Goal: Task Accomplishment & Management: Manage account settings

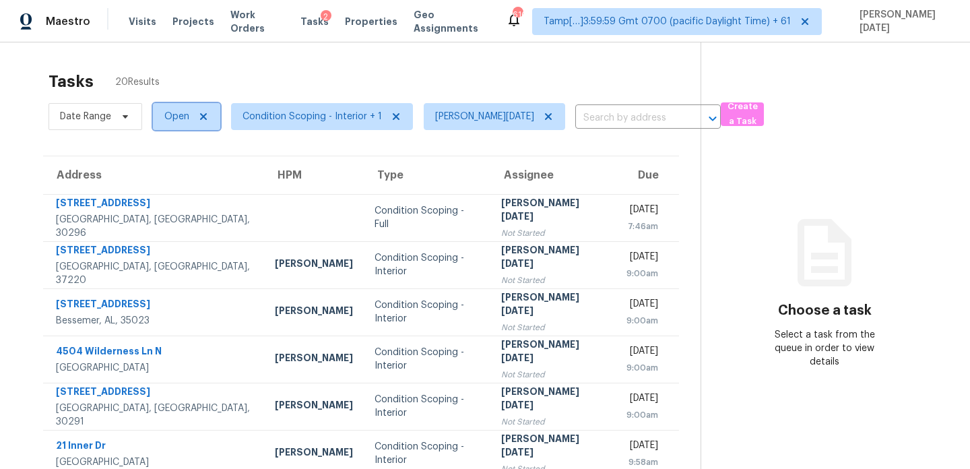
click at [173, 121] on span "Open" at bounding box center [176, 116] width 25 height 13
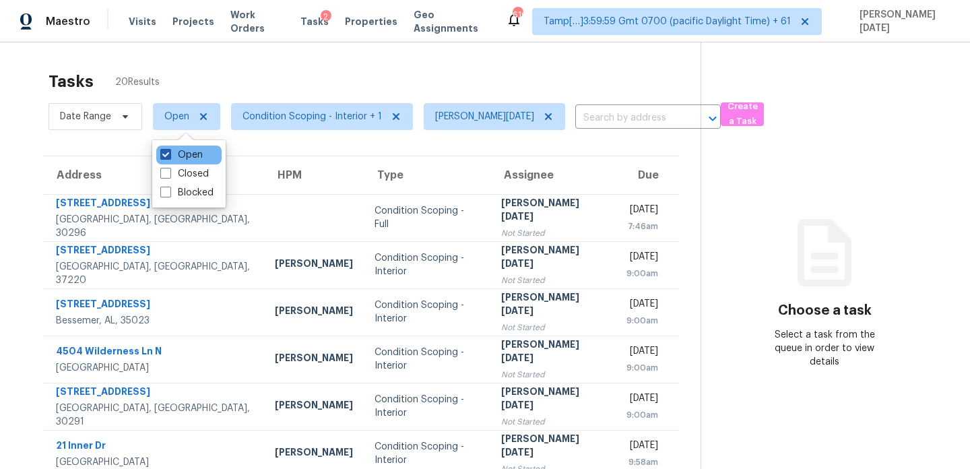
click at [170, 155] on span at bounding box center [165, 154] width 11 height 11
click at [169, 155] on input "Open" at bounding box center [164, 152] width 9 height 9
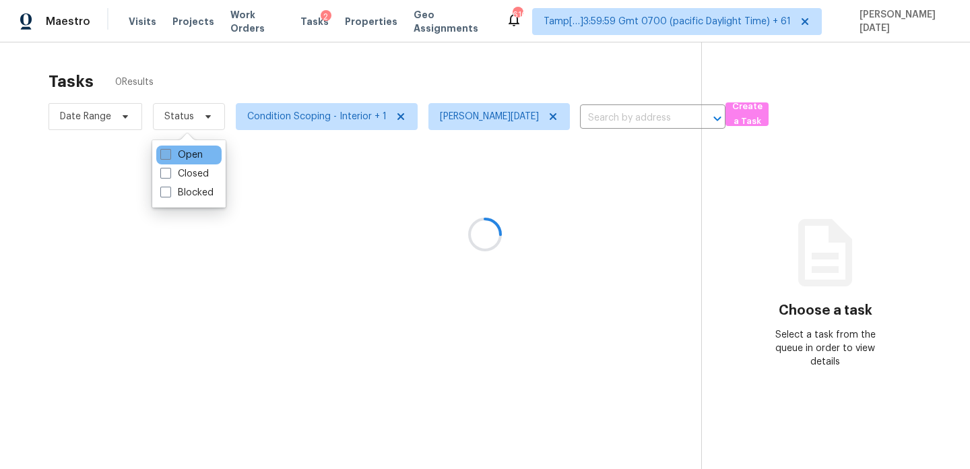
click at [170, 155] on span at bounding box center [165, 154] width 11 height 11
click at [169, 155] on input "Open" at bounding box center [164, 152] width 9 height 9
checkbox input "true"
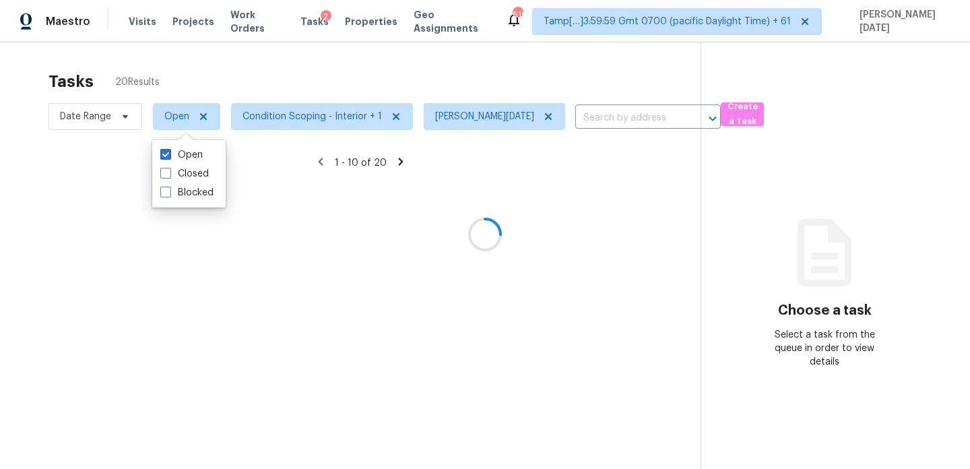
click at [302, 80] on div at bounding box center [485, 234] width 970 height 469
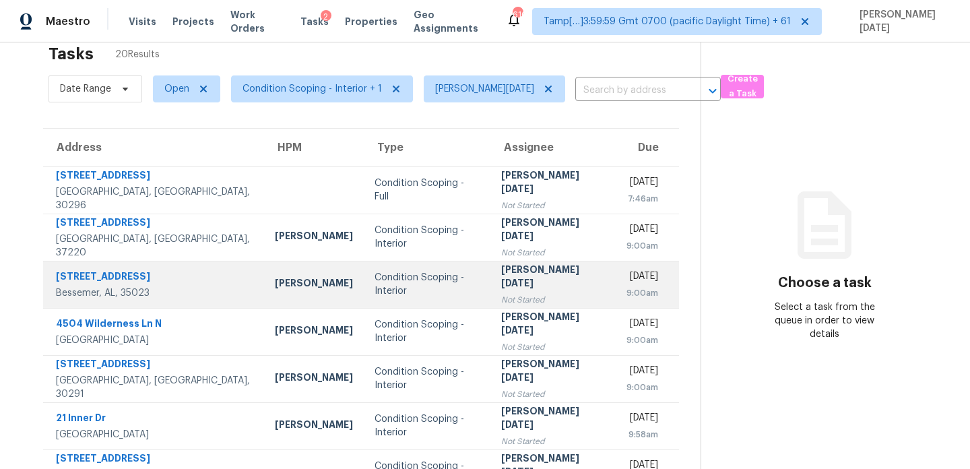
scroll to position [27, 0]
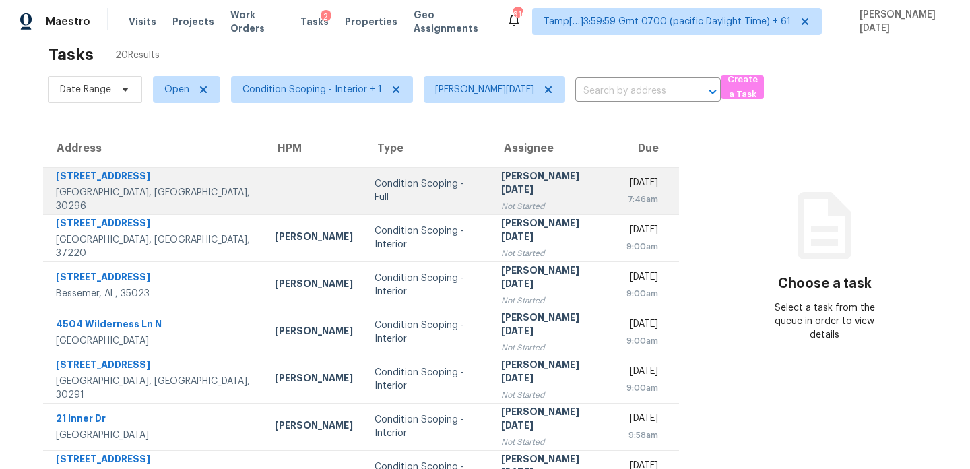
click at [455, 193] on td "Condition Scoping - Full" at bounding box center [427, 190] width 127 height 47
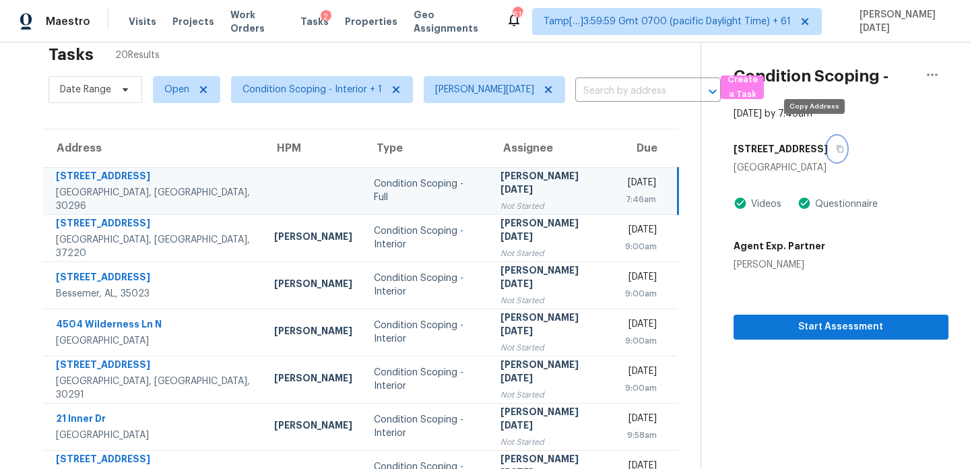
click at [828, 137] on button "button" at bounding box center [837, 149] width 18 height 24
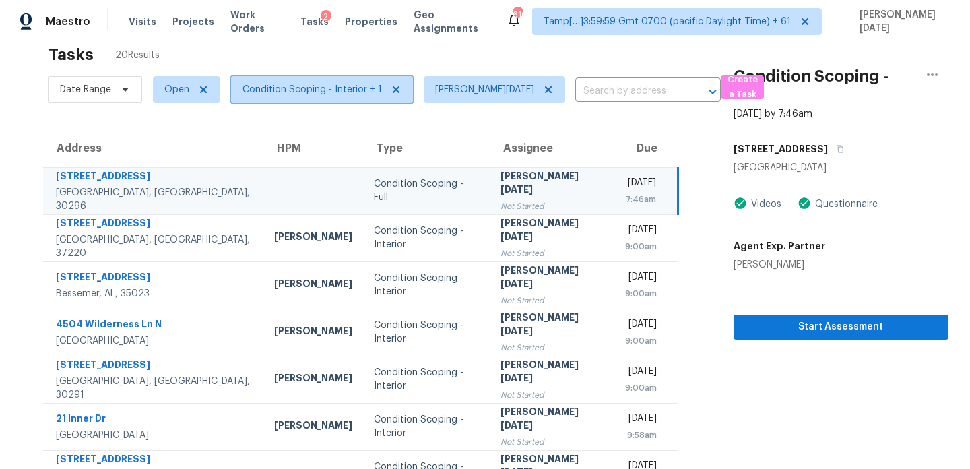
click at [296, 90] on span "Condition Scoping - Interior + 1" at bounding box center [311, 89] width 139 height 13
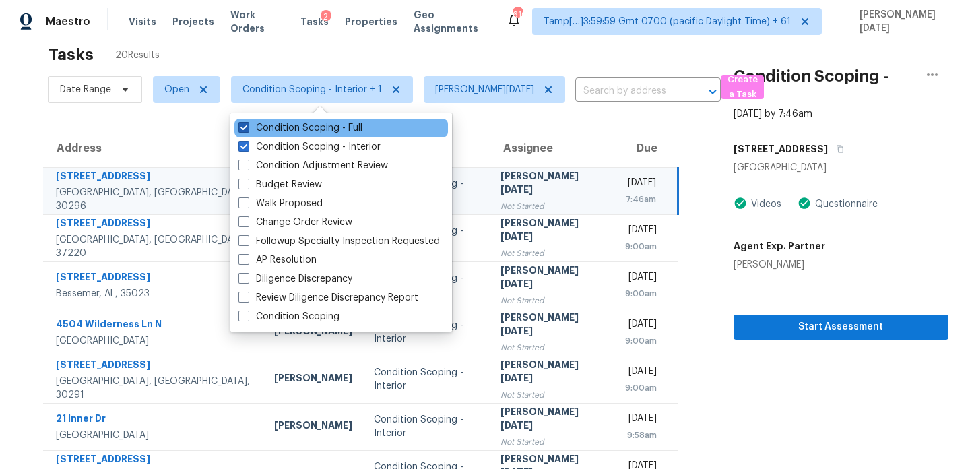
click at [295, 130] on label "Condition Scoping - Full" at bounding box center [300, 127] width 124 height 13
click at [247, 130] on input "Condition Scoping - Full" at bounding box center [242, 125] width 9 height 9
checkbox input "false"
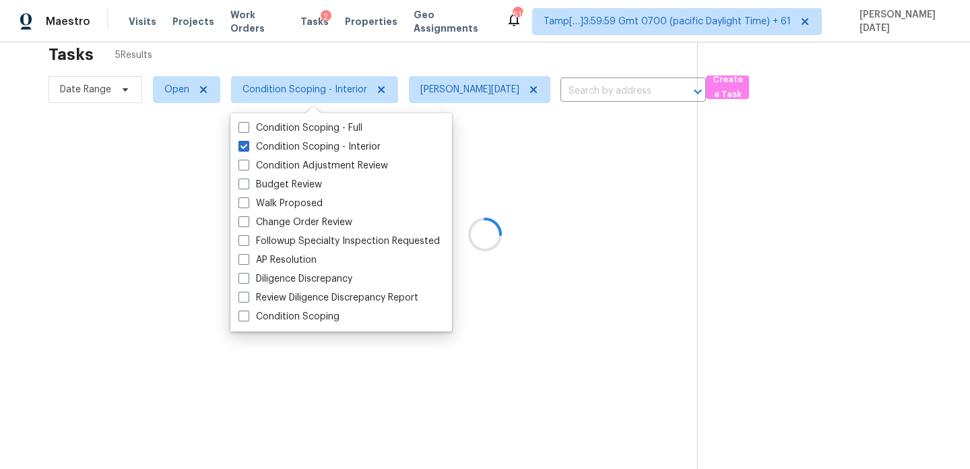
click at [389, 58] on div at bounding box center [485, 234] width 970 height 469
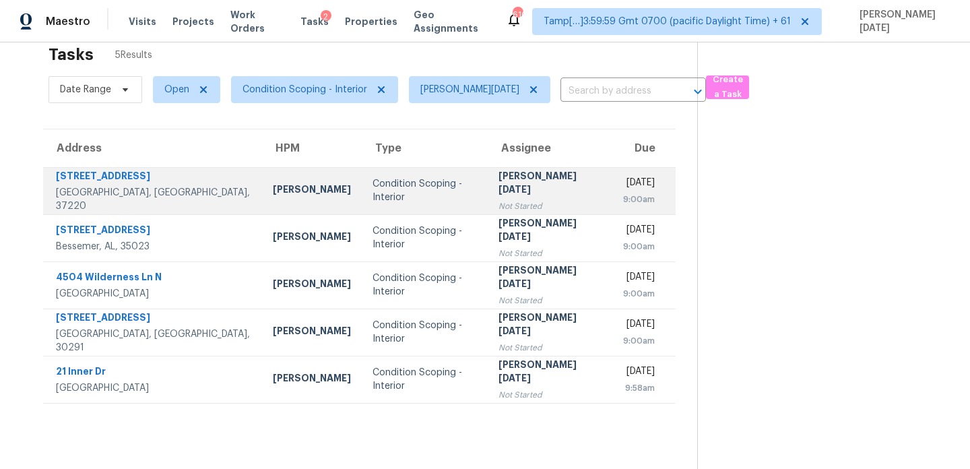
click at [391, 189] on div "Condition Scoping - Interior" at bounding box center [424, 190] width 105 height 27
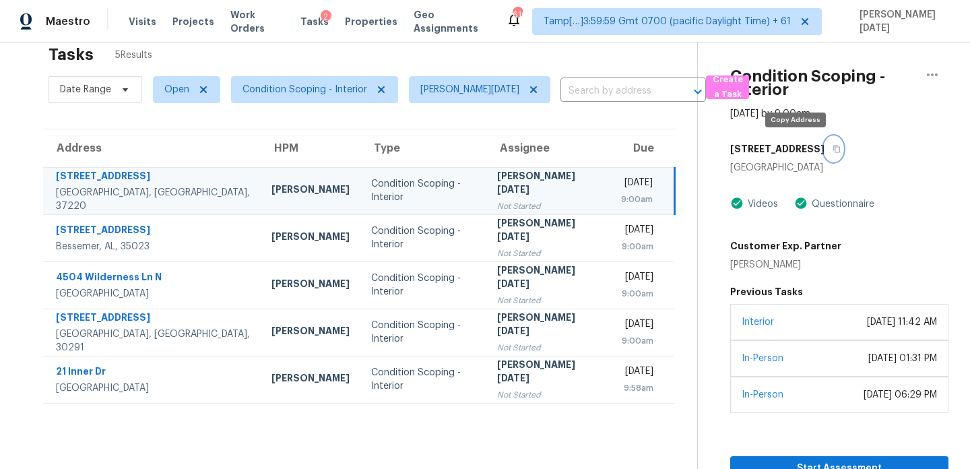
click at [824, 147] on button "button" at bounding box center [833, 149] width 18 height 24
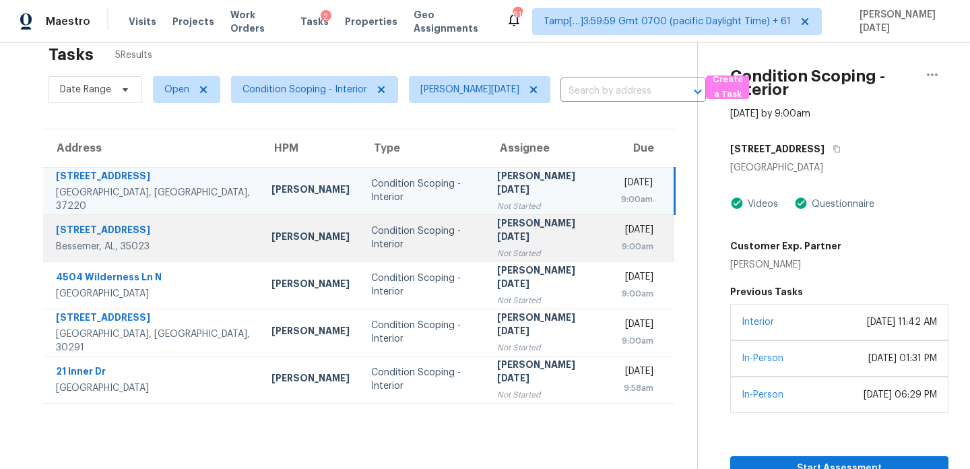
click at [621, 244] on div "9:00am" at bounding box center [637, 246] width 33 height 13
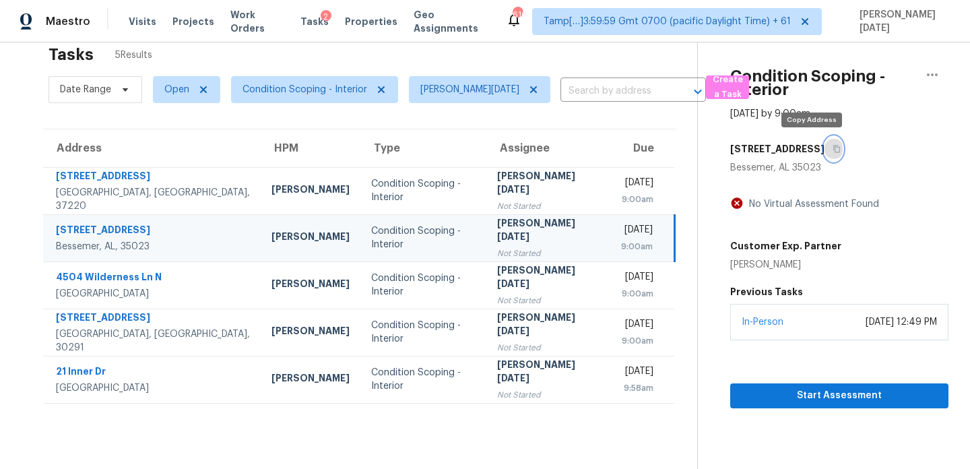
click at [832, 149] on icon "button" at bounding box center [836, 149] width 8 height 8
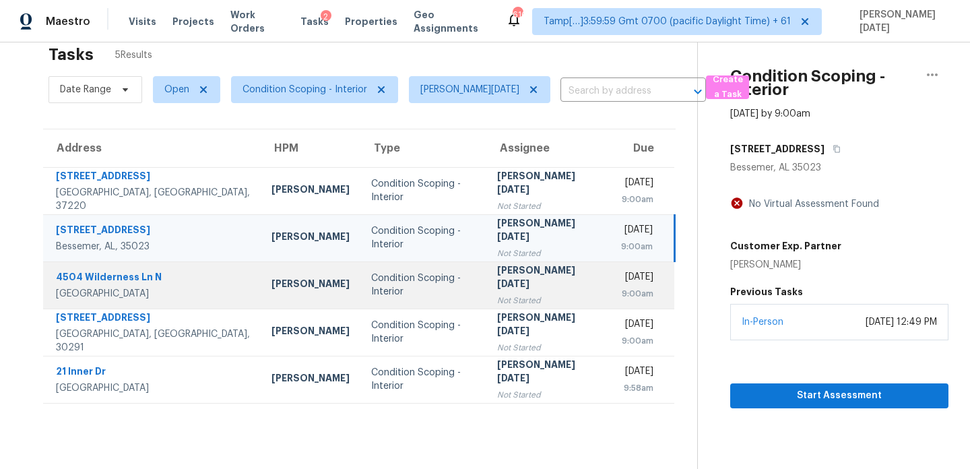
click at [621, 284] on div "[DATE]" at bounding box center [637, 278] width 33 height 17
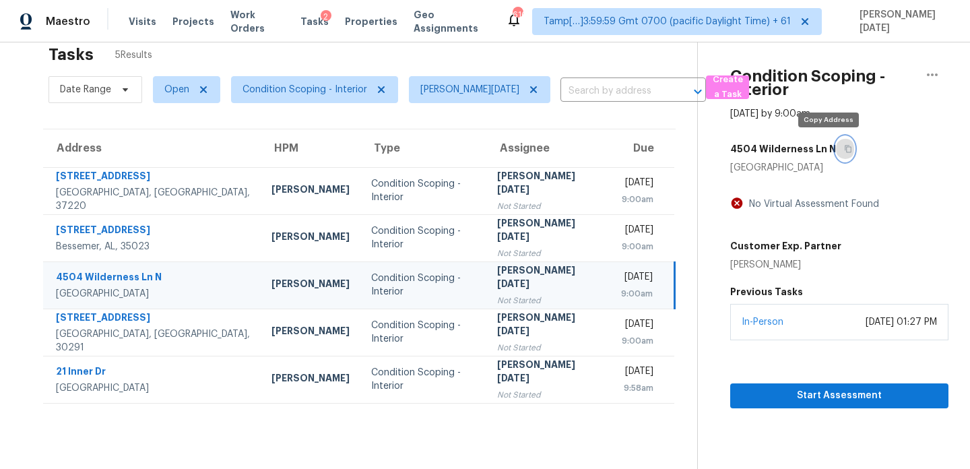
click at [844, 148] on icon "button" at bounding box center [848, 149] width 8 height 8
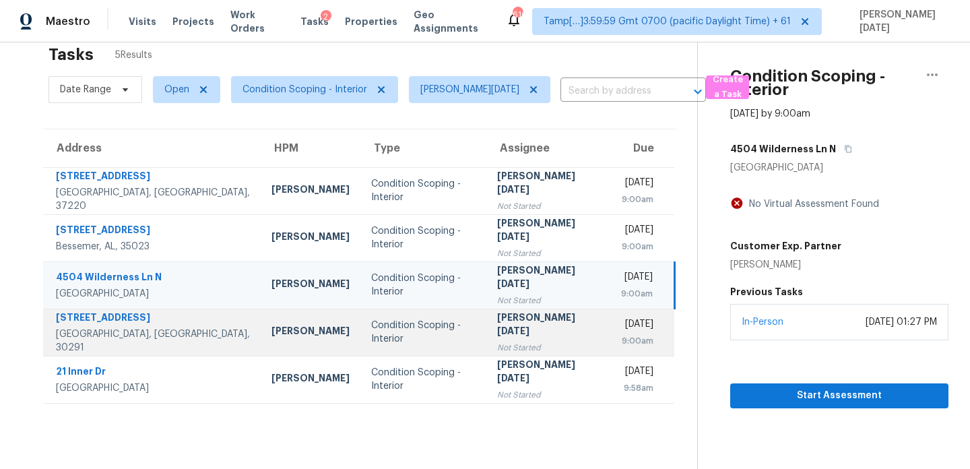
click at [621, 327] on div "[DATE]" at bounding box center [637, 325] width 33 height 17
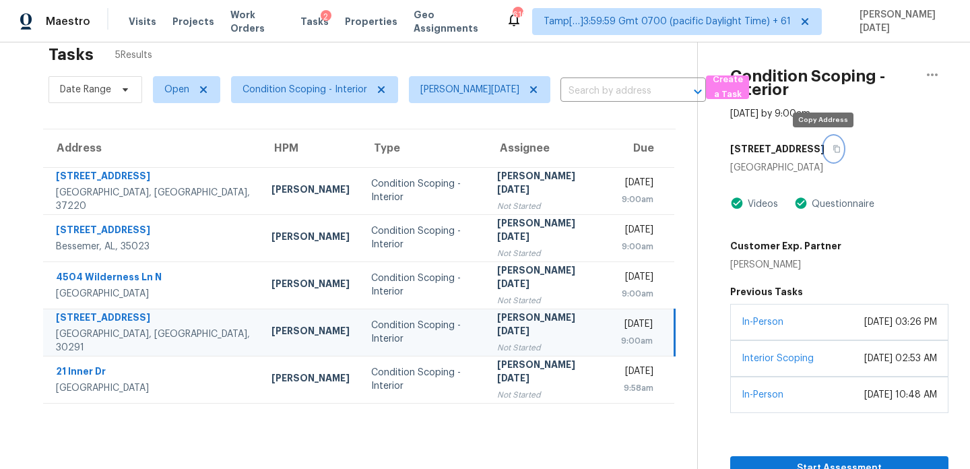
click at [832, 149] on icon "button" at bounding box center [836, 149] width 8 height 8
click at [833, 149] on icon "button" at bounding box center [836, 148] width 7 height 7
click at [832, 148] on icon "button" at bounding box center [836, 149] width 8 height 8
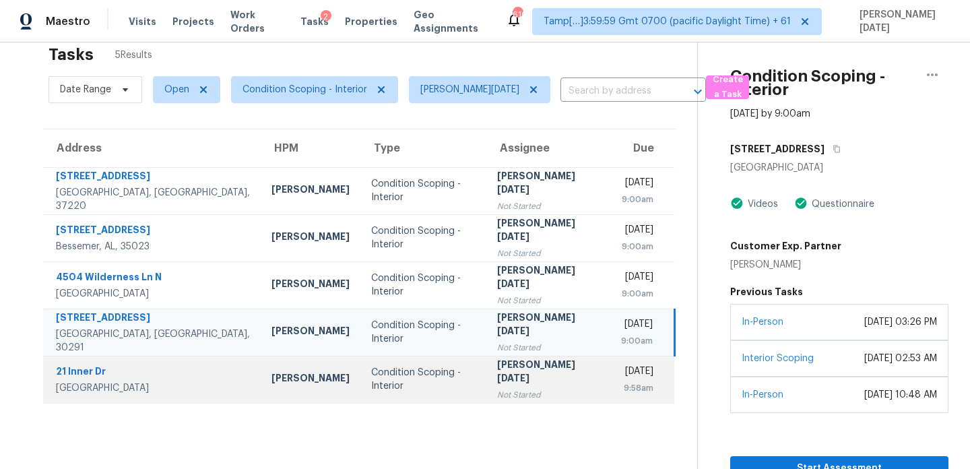
click at [621, 377] on div "[DATE]" at bounding box center [637, 372] width 33 height 17
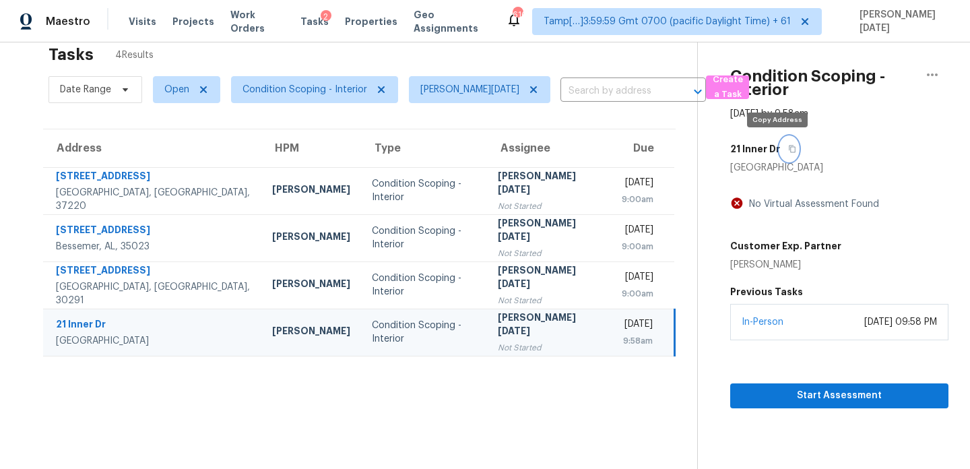
click at [789, 147] on icon "button" at bounding box center [792, 148] width 7 height 7
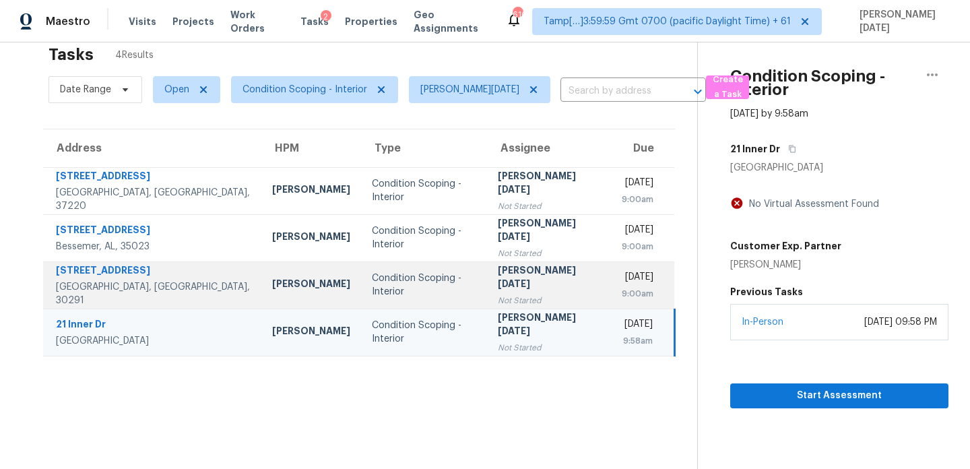
click at [611, 279] on td "[DATE] 9:00am" at bounding box center [642, 284] width 63 height 47
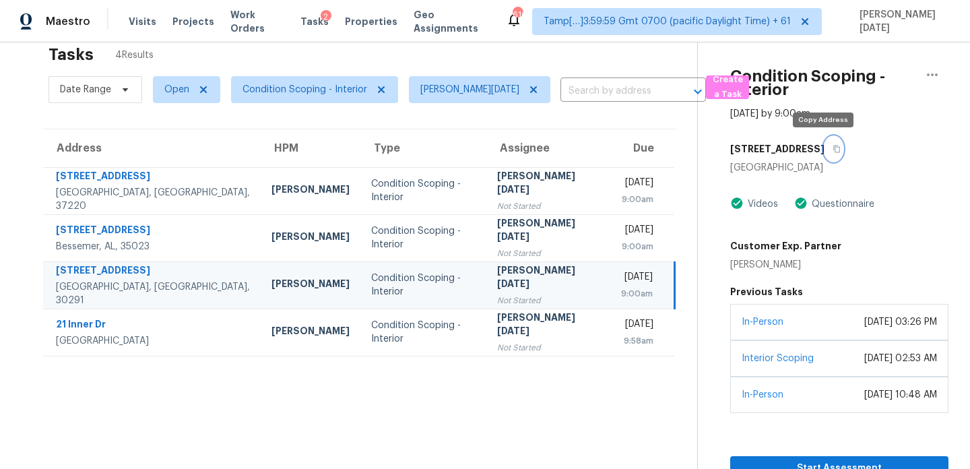
click at [832, 150] on icon "button" at bounding box center [836, 149] width 8 height 8
click at [168, 97] on span "Open" at bounding box center [186, 89] width 67 height 27
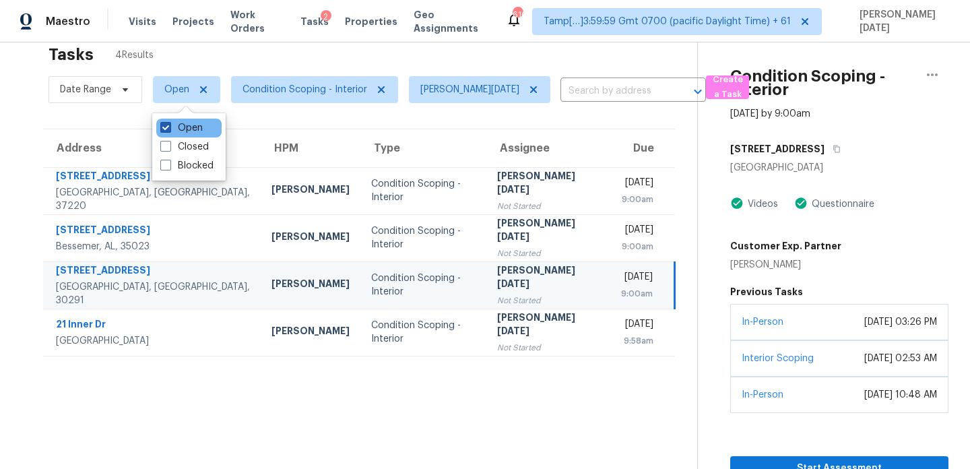
click at [168, 128] on span at bounding box center [165, 127] width 11 height 11
click at [168, 128] on input "Open" at bounding box center [164, 125] width 9 height 9
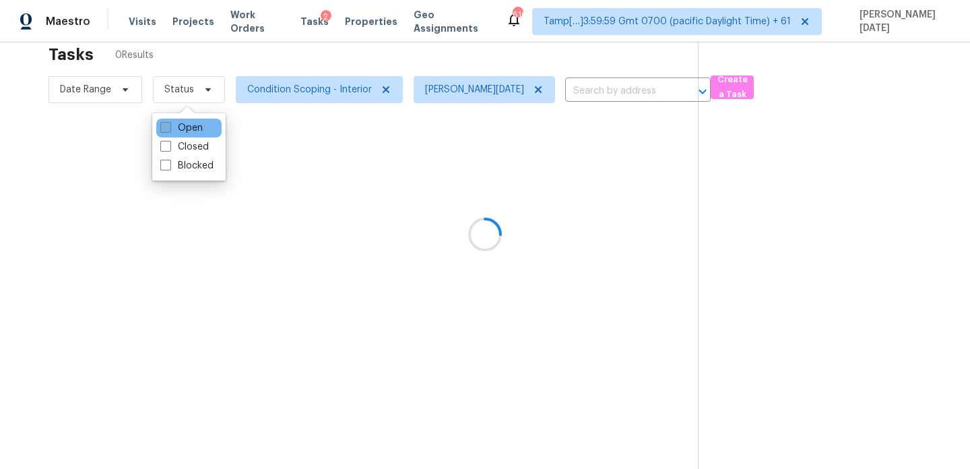
click at [168, 128] on span at bounding box center [165, 127] width 11 height 11
click at [168, 128] on input "Open" at bounding box center [164, 125] width 9 height 9
checkbox input "true"
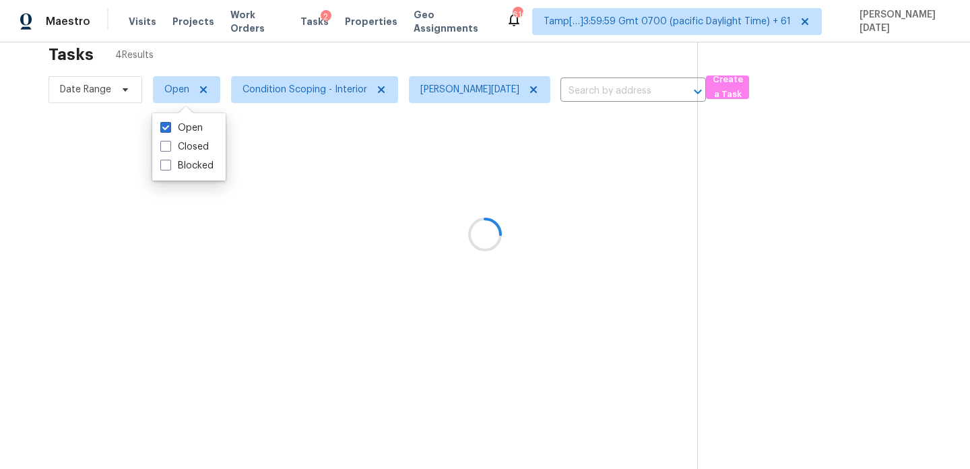
click at [302, 90] on div at bounding box center [485, 234] width 970 height 469
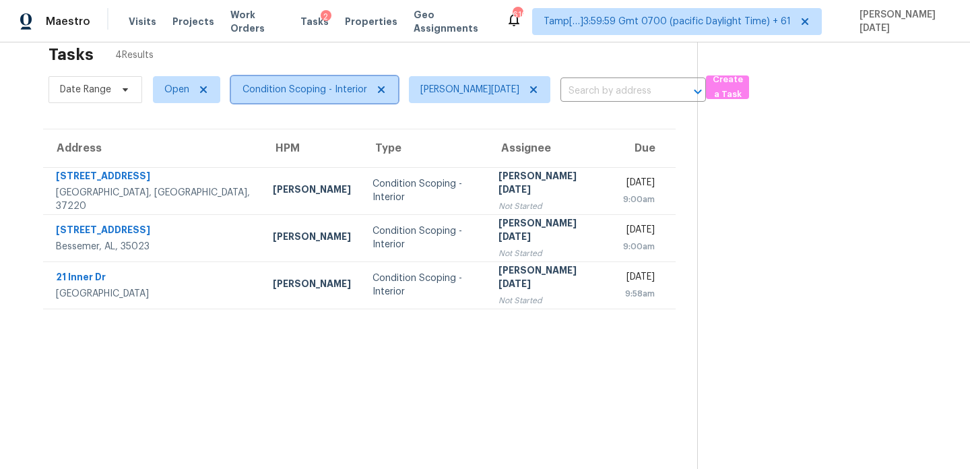
click at [302, 90] on span "Condition Scoping - Interior" at bounding box center [304, 89] width 125 height 13
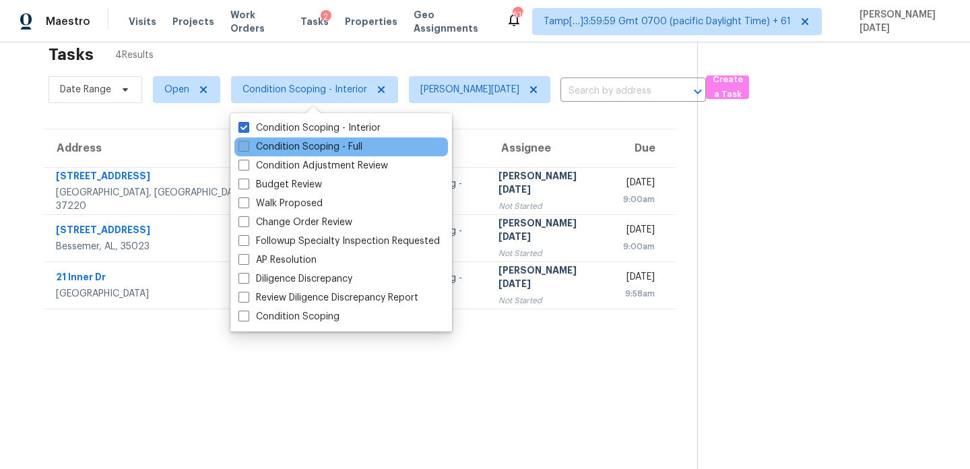
click at [295, 149] on label "Condition Scoping - Full" at bounding box center [300, 146] width 124 height 13
click at [247, 149] on input "Condition Scoping - Full" at bounding box center [242, 144] width 9 height 9
checkbox input "true"
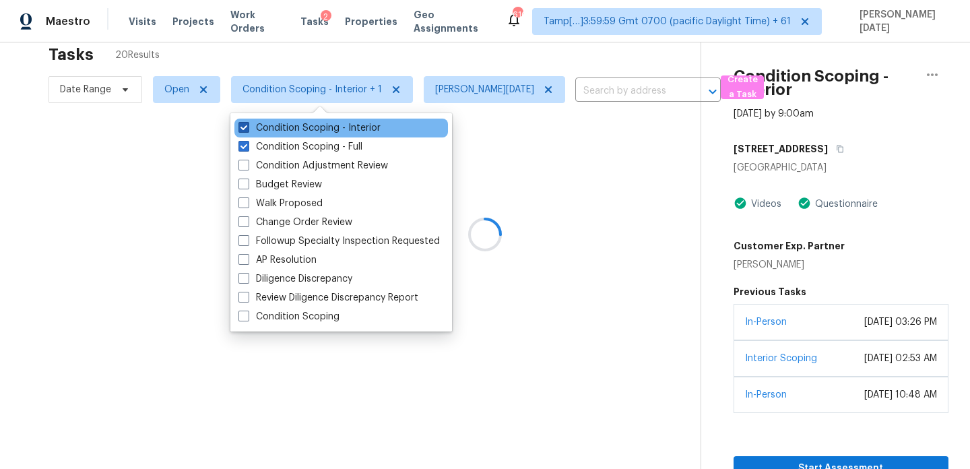
click at [304, 127] on label "Condition Scoping - Interior" at bounding box center [309, 127] width 142 height 13
click at [247, 127] on input "Condition Scoping - Interior" at bounding box center [242, 125] width 9 height 9
checkbox input "false"
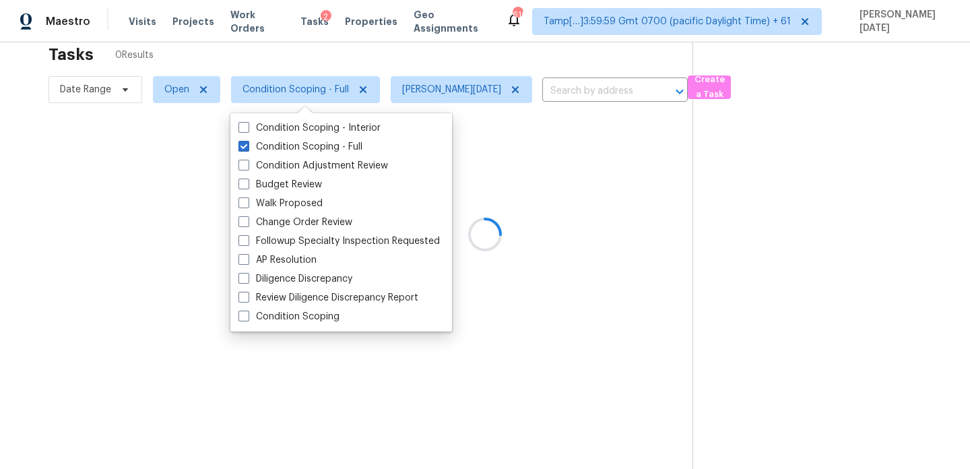
click at [377, 67] on div at bounding box center [485, 234] width 970 height 469
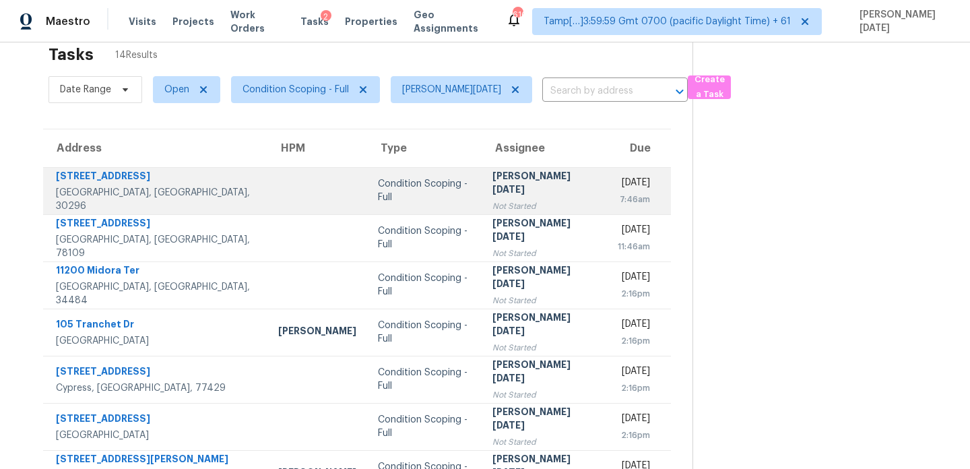
click at [430, 205] on td "Condition Scoping - Full" at bounding box center [424, 190] width 115 height 47
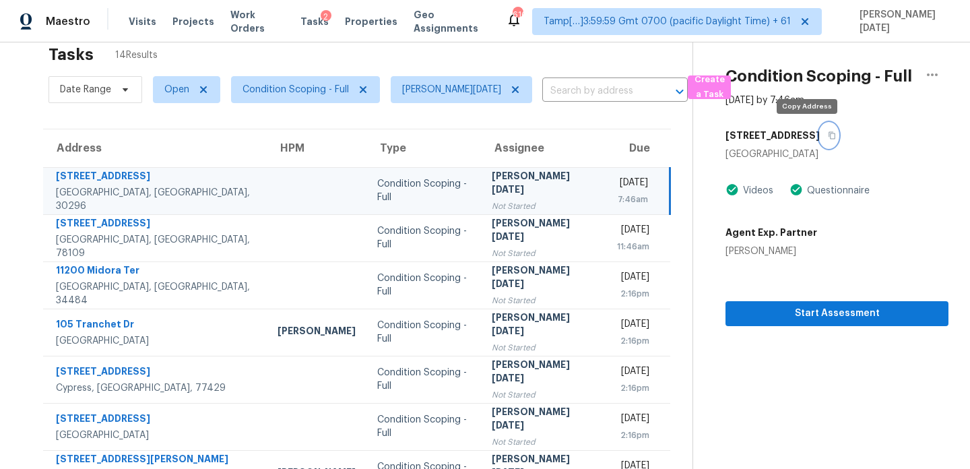
click at [820, 139] on button "button" at bounding box center [829, 135] width 18 height 24
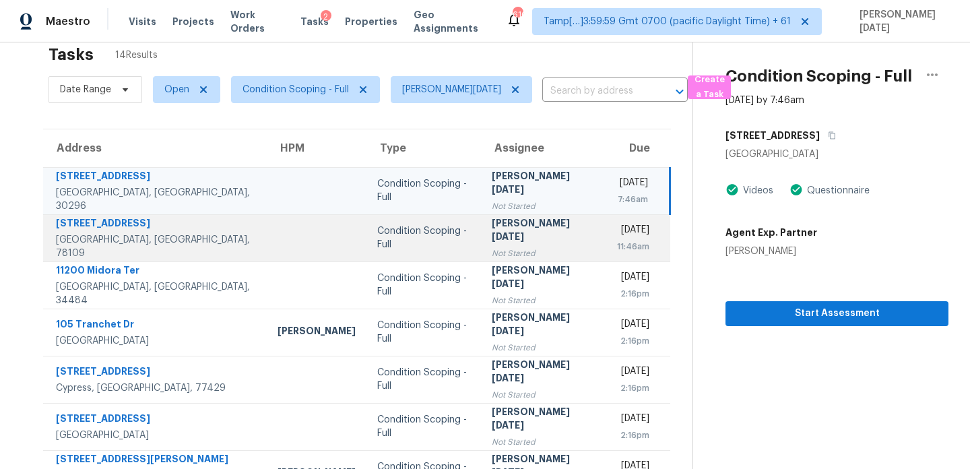
click at [510, 234] on div "[PERSON_NAME][DATE]" at bounding box center [544, 231] width 104 height 30
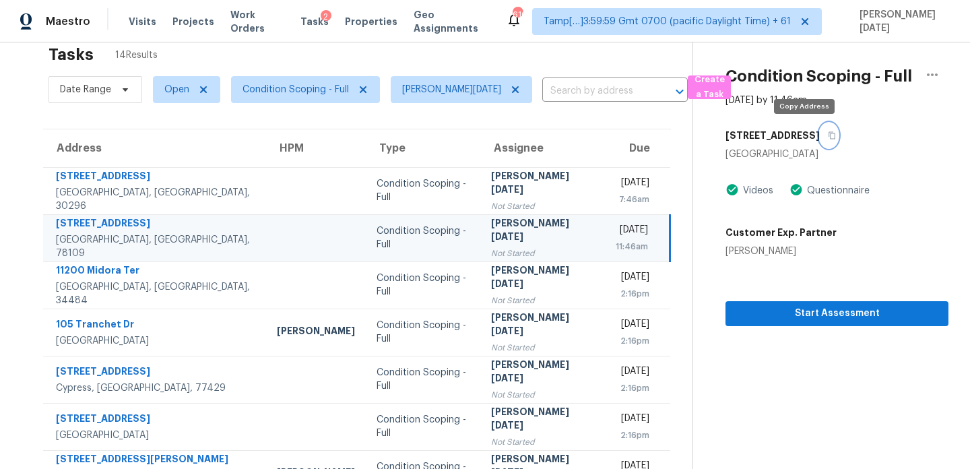
click at [828, 136] on icon "button" at bounding box center [832, 135] width 8 height 8
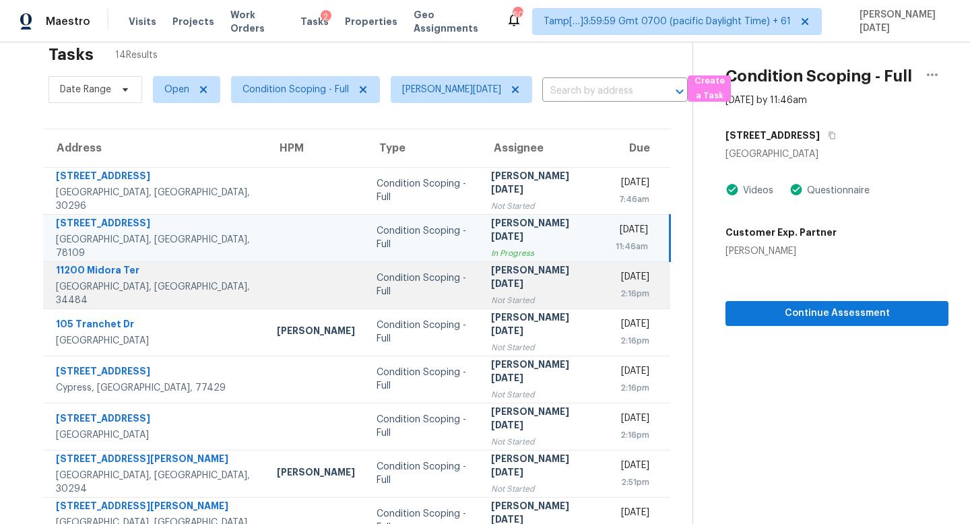
click at [511, 294] on div "Not Started" at bounding box center [543, 300] width 104 height 13
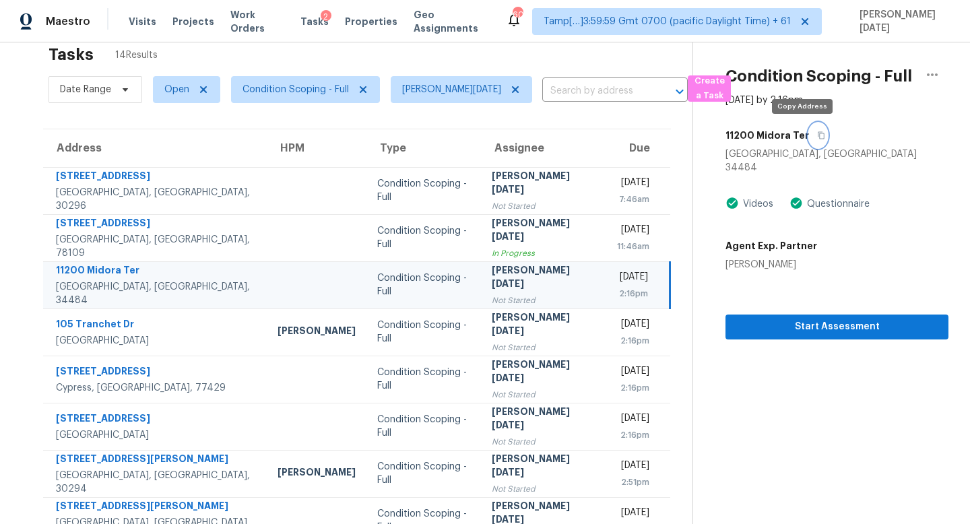
click at [818, 137] on icon "button" at bounding box center [821, 135] width 7 height 7
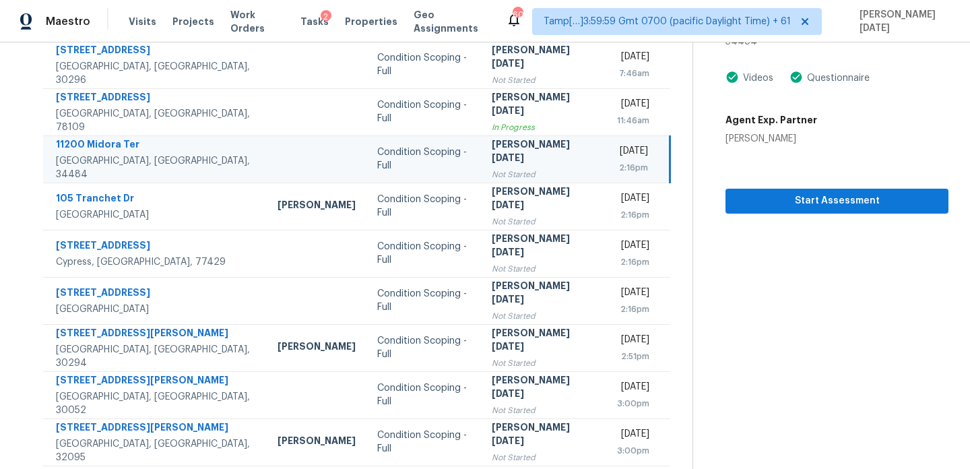
scroll to position [232, 0]
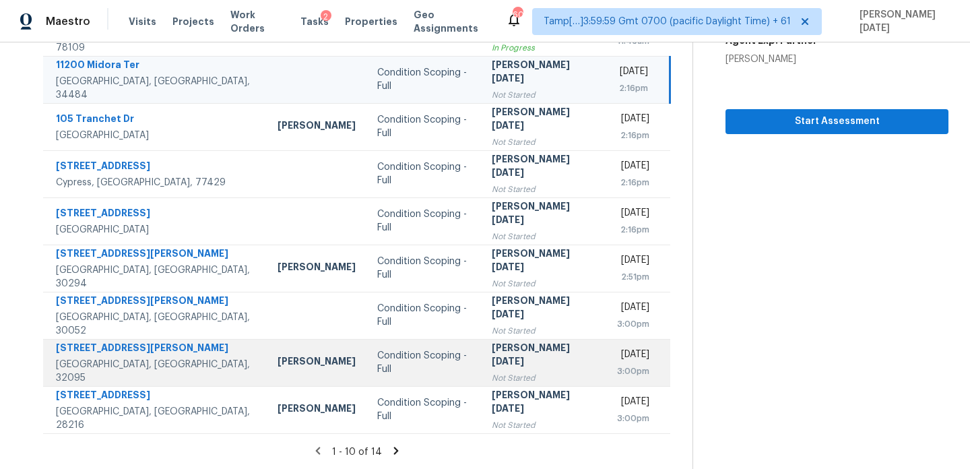
click at [492, 355] on div "[PERSON_NAME][DATE]" at bounding box center [544, 356] width 104 height 30
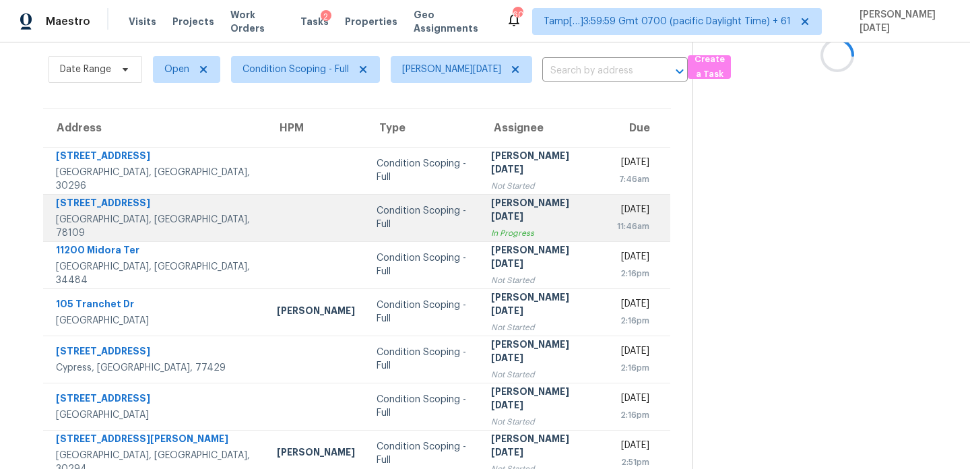
scroll to position [0, 0]
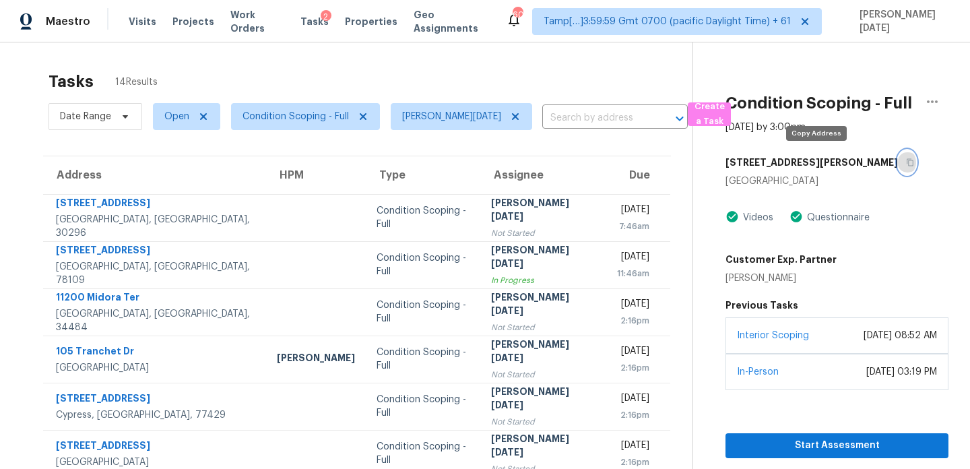
click at [906, 163] on icon "button" at bounding box center [910, 162] width 8 height 8
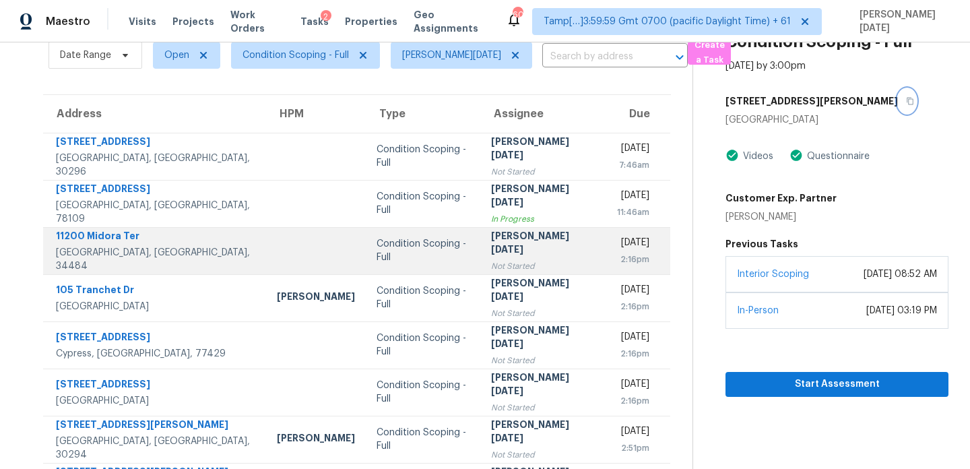
scroll to position [64, 0]
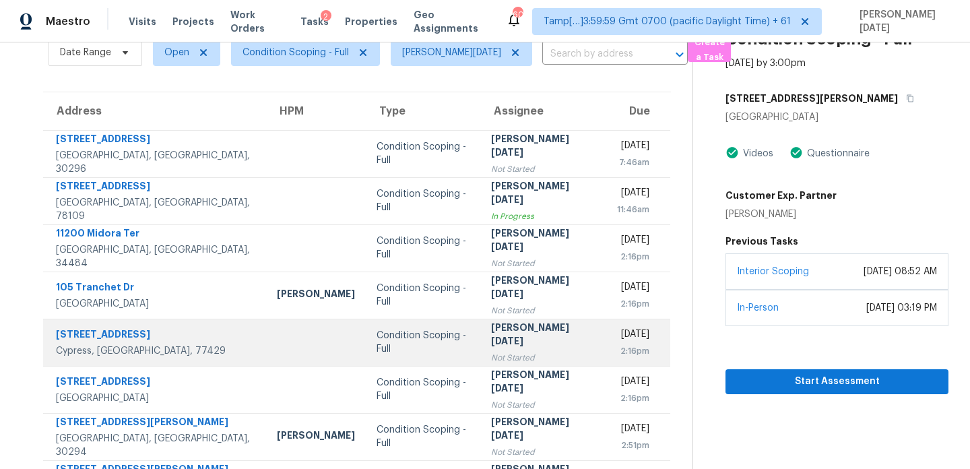
click at [448, 319] on td "Condition Scoping - Full" at bounding box center [423, 342] width 114 height 47
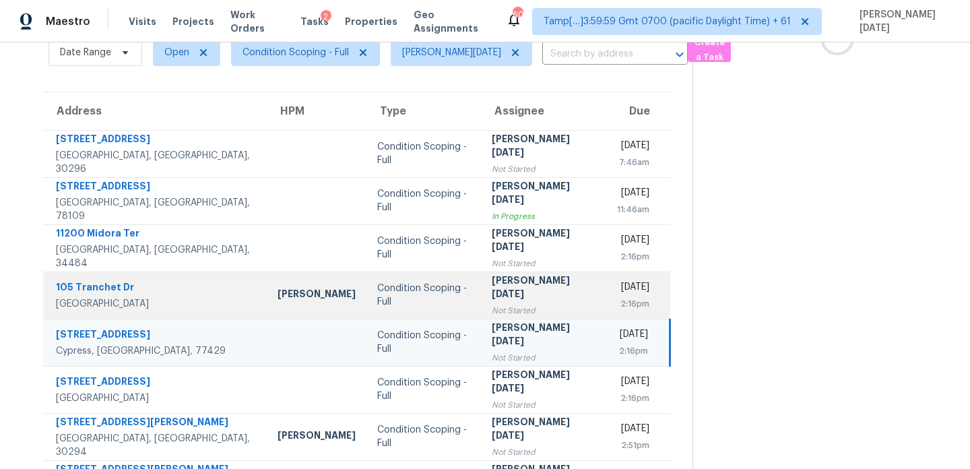
click at [492, 304] on div "Not Started" at bounding box center [544, 310] width 104 height 13
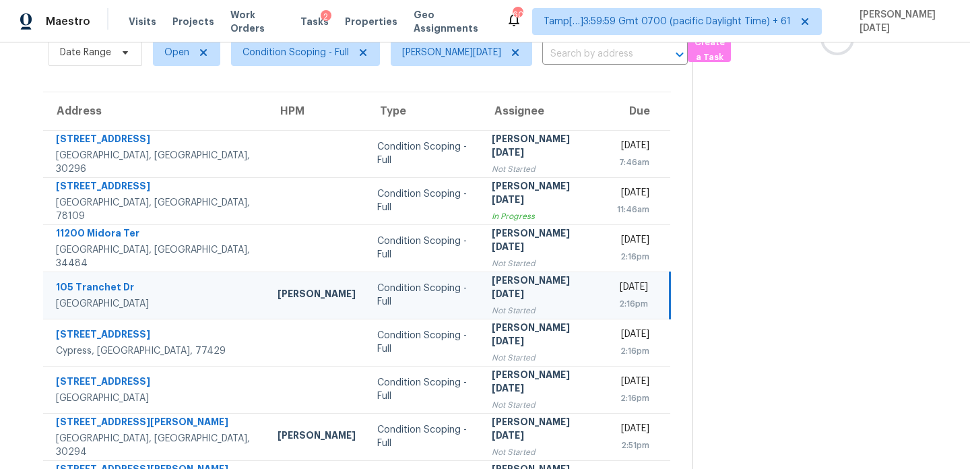
click at [617, 290] on div "[DATE]" at bounding box center [633, 288] width 32 height 17
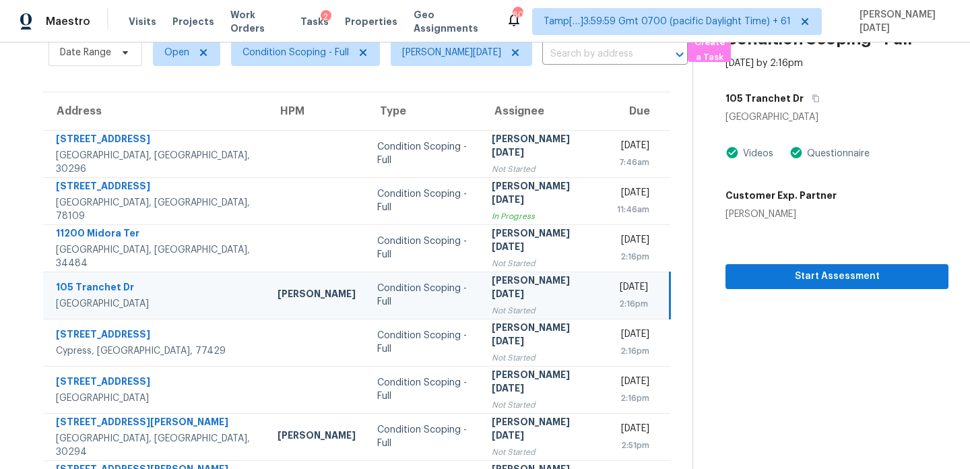
scroll to position [0, 0]
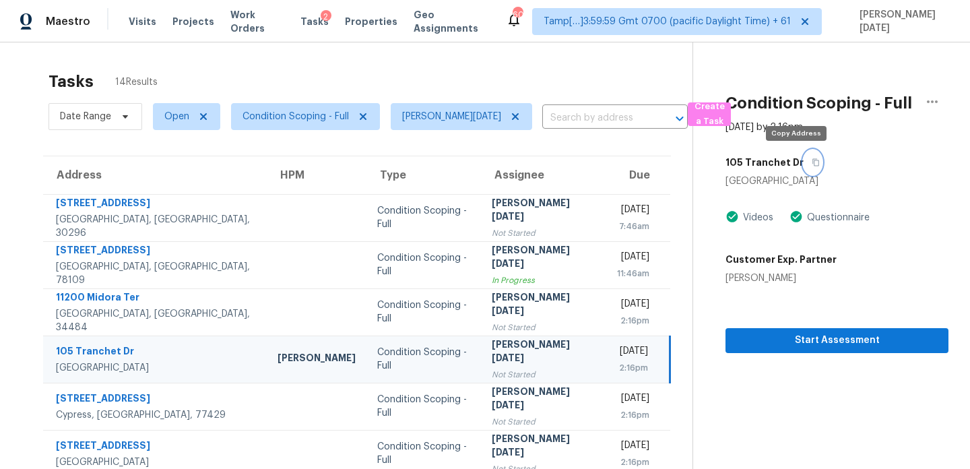
click at [813, 166] on icon "button" at bounding box center [816, 162] width 7 height 7
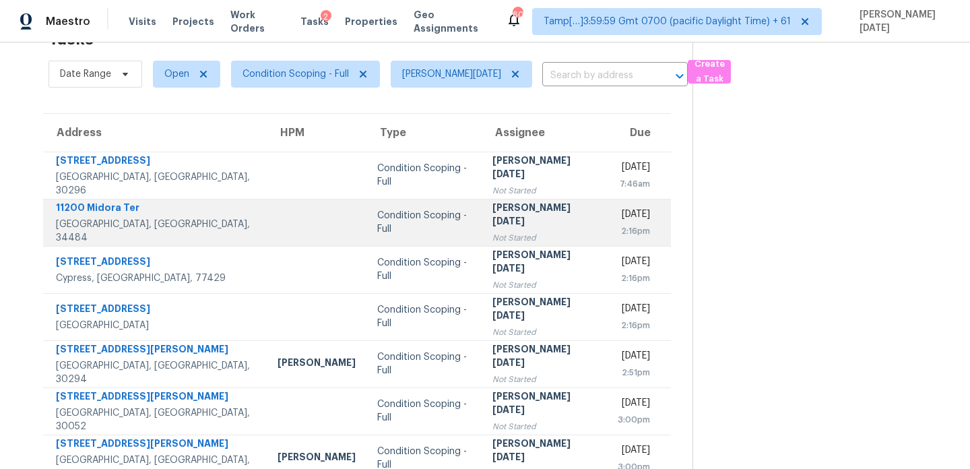
scroll to position [115, 0]
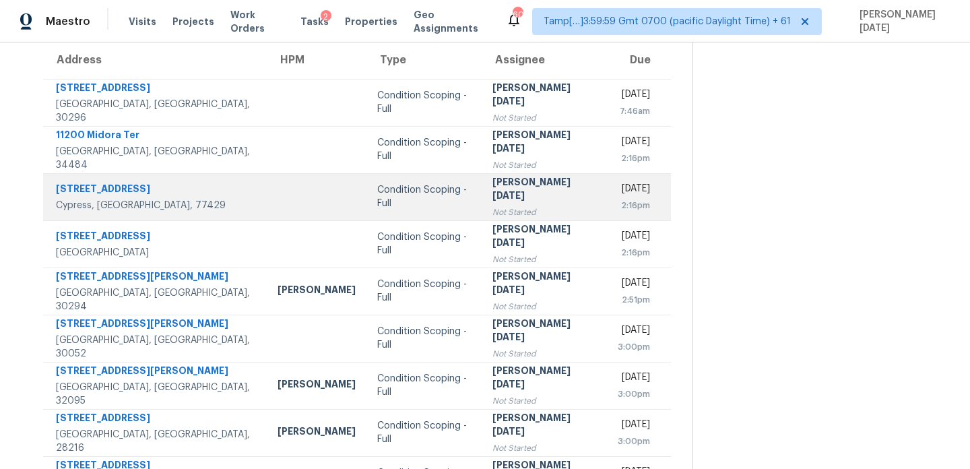
click at [492, 193] on div "[PERSON_NAME][DATE]" at bounding box center [544, 190] width 104 height 30
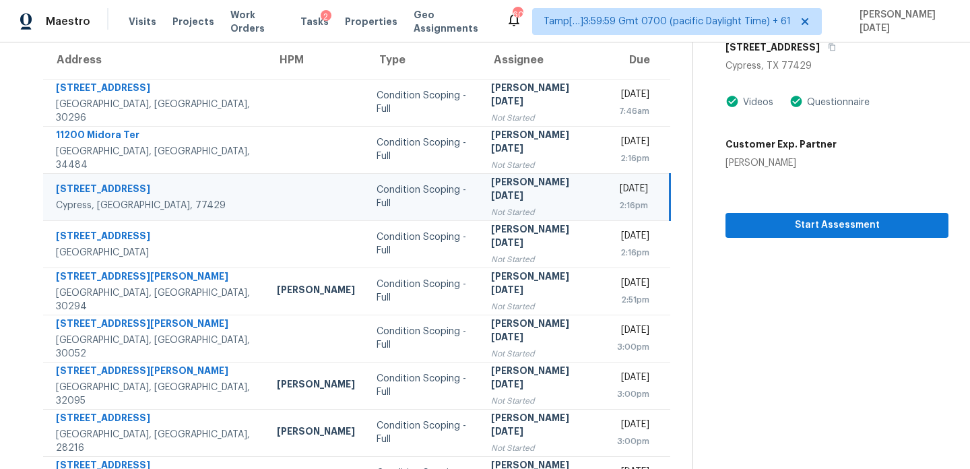
scroll to position [0, 0]
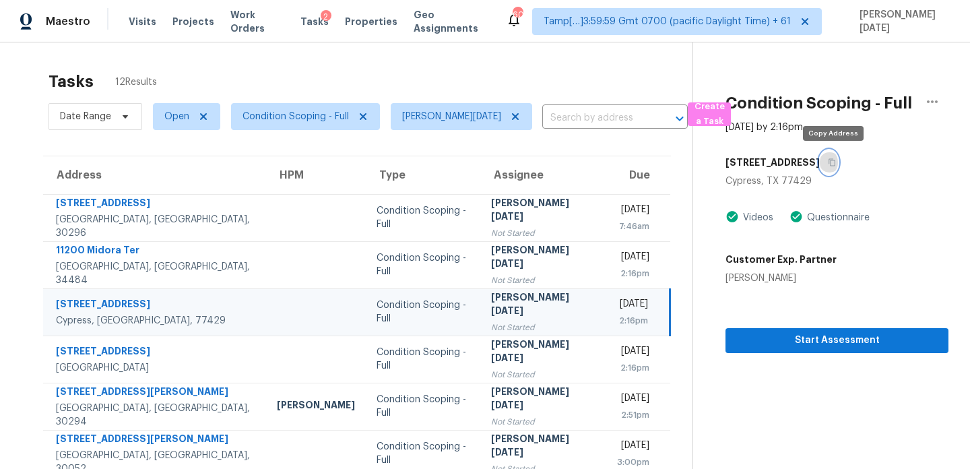
click at [835, 162] on icon "button" at bounding box center [832, 162] width 8 height 8
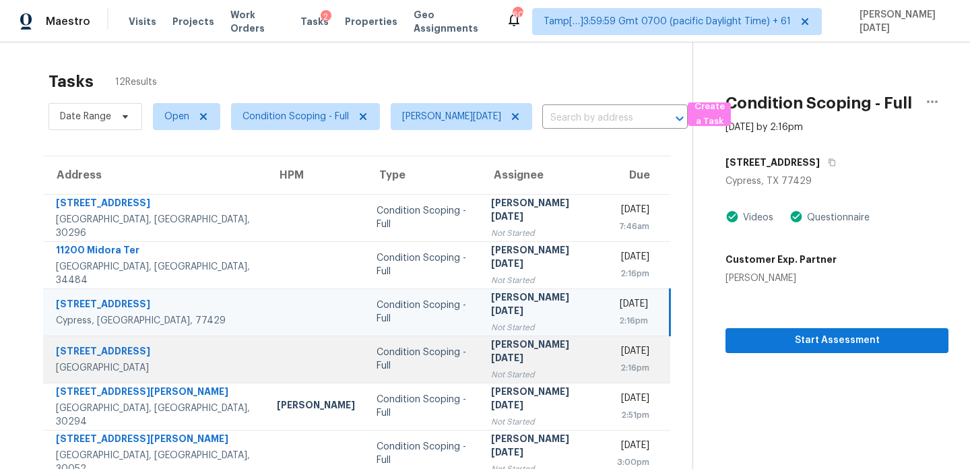
click at [515, 353] on div "[PERSON_NAME][DATE]" at bounding box center [543, 352] width 104 height 30
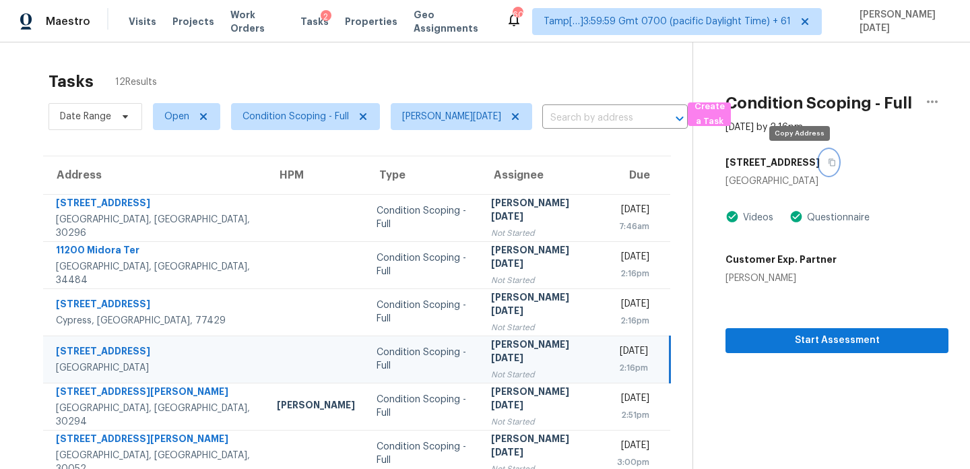
click at [828, 162] on icon "button" at bounding box center [832, 162] width 8 height 8
